Goal: Find specific page/section: Find specific page/section

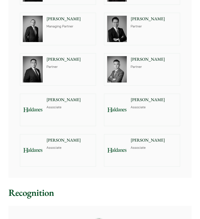
scroll to position [677, 0]
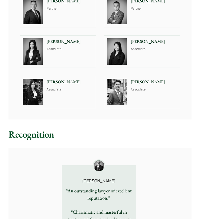
click at [59, 45] on p "[PERSON_NAME]" at bounding box center [69, 41] width 46 height 6
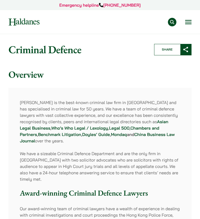
scroll to position [677, 0]
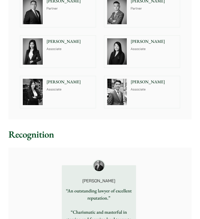
click at [27, 105] on img at bounding box center [33, 92] width 20 height 26
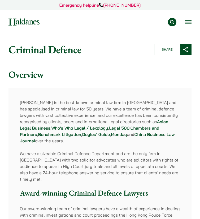
click at [187, 22] on button "Open menu" at bounding box center [188, 22] width 6 height 4
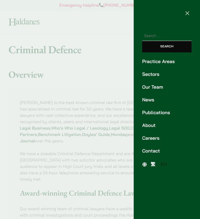
click at [89, 61] on div at bounding box center [100, 109] width 200 height 219
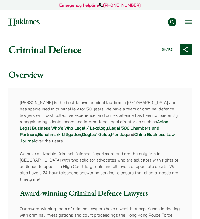
click at [32, 25] on img at bounding box center [24, 21] width 31 height 7
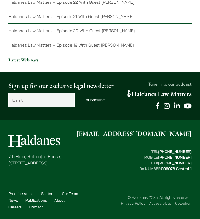
scroll to position [1460, 0]
